Goal: Information Seeking & Learning: Find specific fact

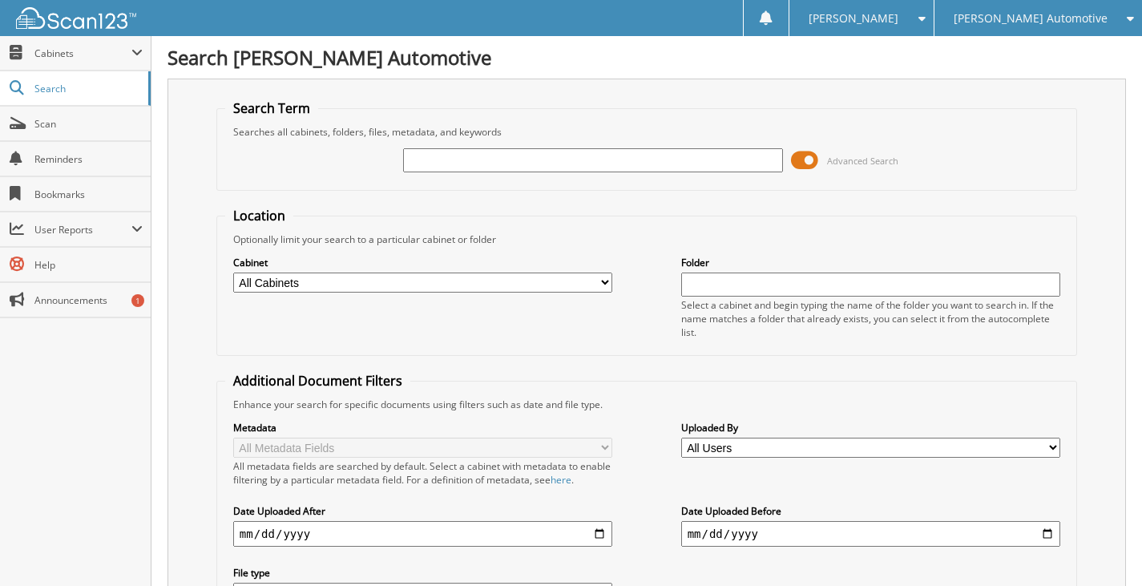
click at [542, 165] on input "text" at bounding box center [593, 160] width 380 height 24
type input "25801"
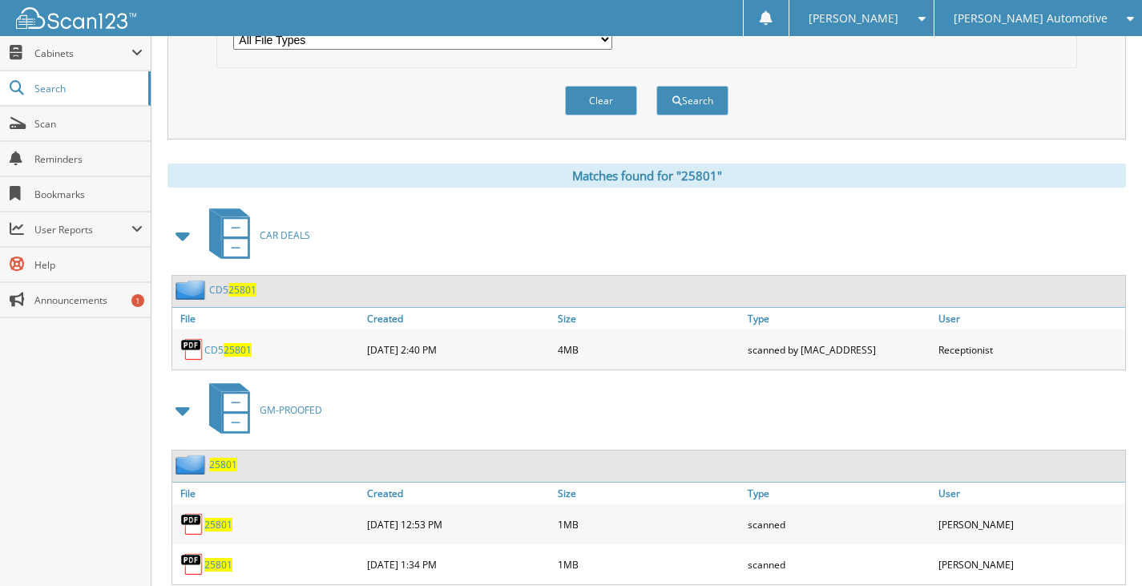
scroll to position [561, 0]
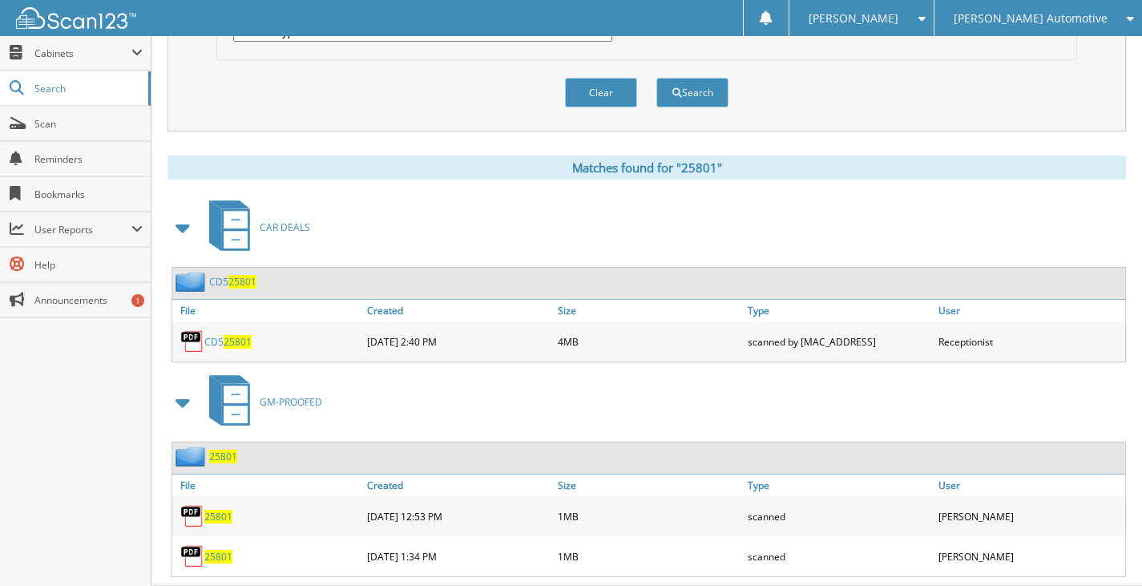
click at [222, 453] on span "25801" at bounding box center [223, 457] width 28 height 14
